Goal: Task Accomplishment & Management: Use online tool/utility

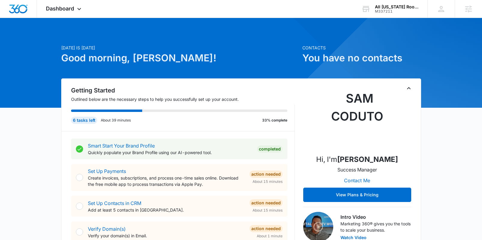
click at [384, 7] on div "All [US_STATE] Roofing of the First Coast LLC" at bounding box center [397, 6] width 44 height 5
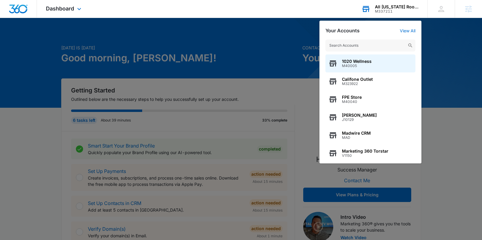
click at [386, 43] on input "text" at bounding box center [370, 46] width 90 height 12
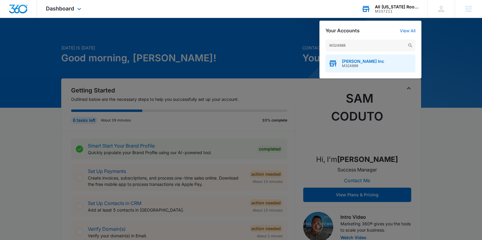
type input "M324888"
click at [391, 63] on div "[PERSON_NAME] Inc M324888" at bounding box center [370, 64] width 90 height 18
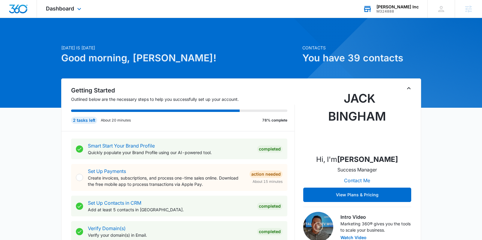
click at [84, 12] on div "Dashboard Apps Reputation Websites Forms CRM Email Social Content Ads Intellige…" at bounding box center [64, 9] width 55 height 18
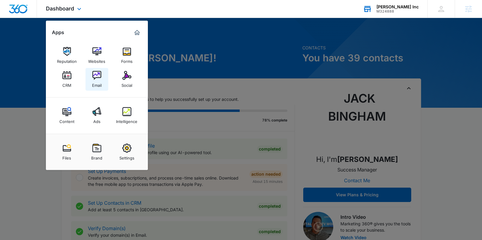
click at [101, 79] on link "Email" at bounding box center [96, 79] width 23 height 23
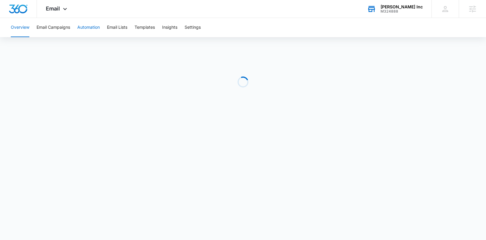
click at [95, 33] on button "Automation" at bounding box center [88, 27] width 22 height 19
